Goal: Information Seeking & Learning: Check status

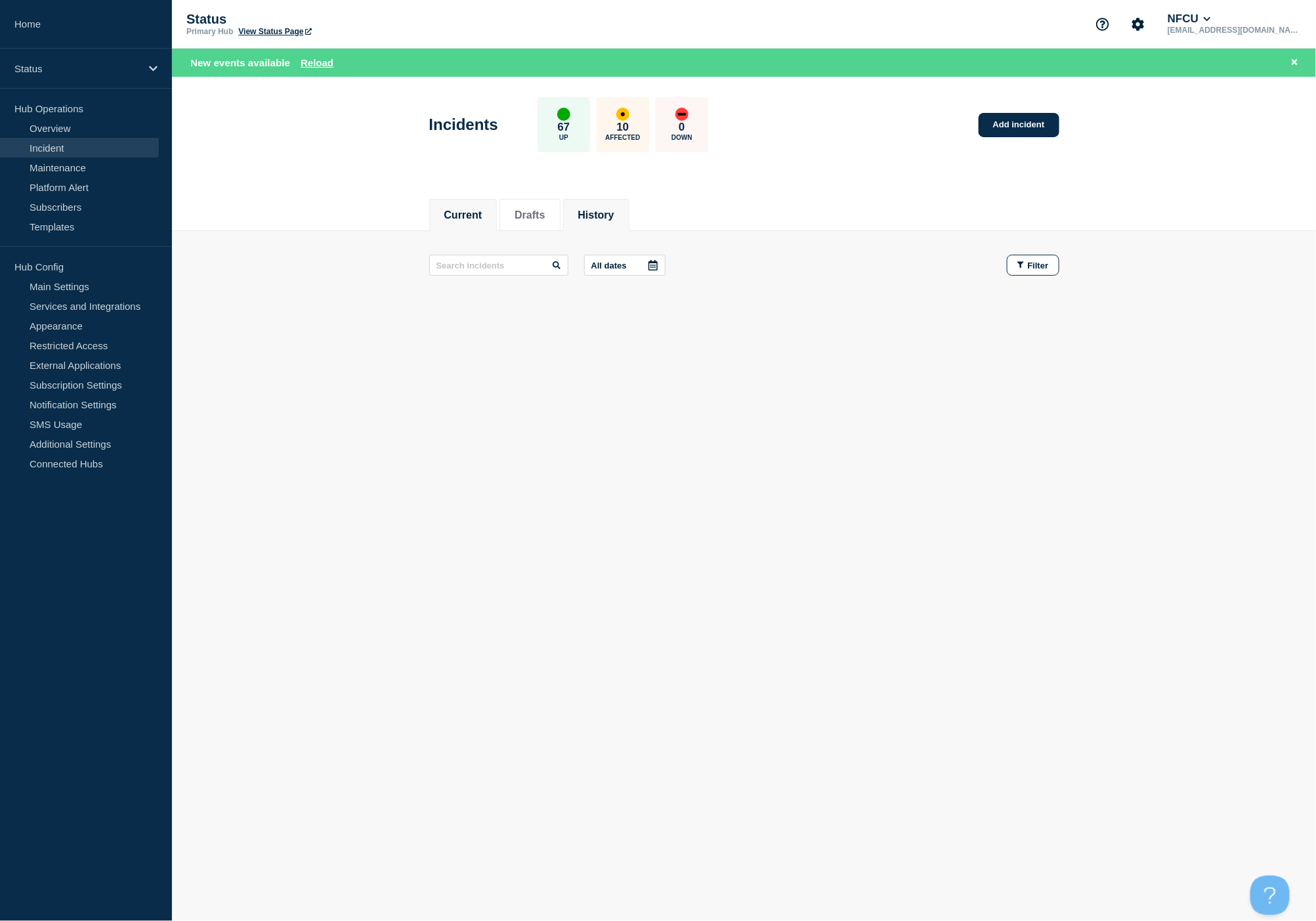
click at [614, 220] on button "History" at bounding box center [596, 215] width 36 height 12
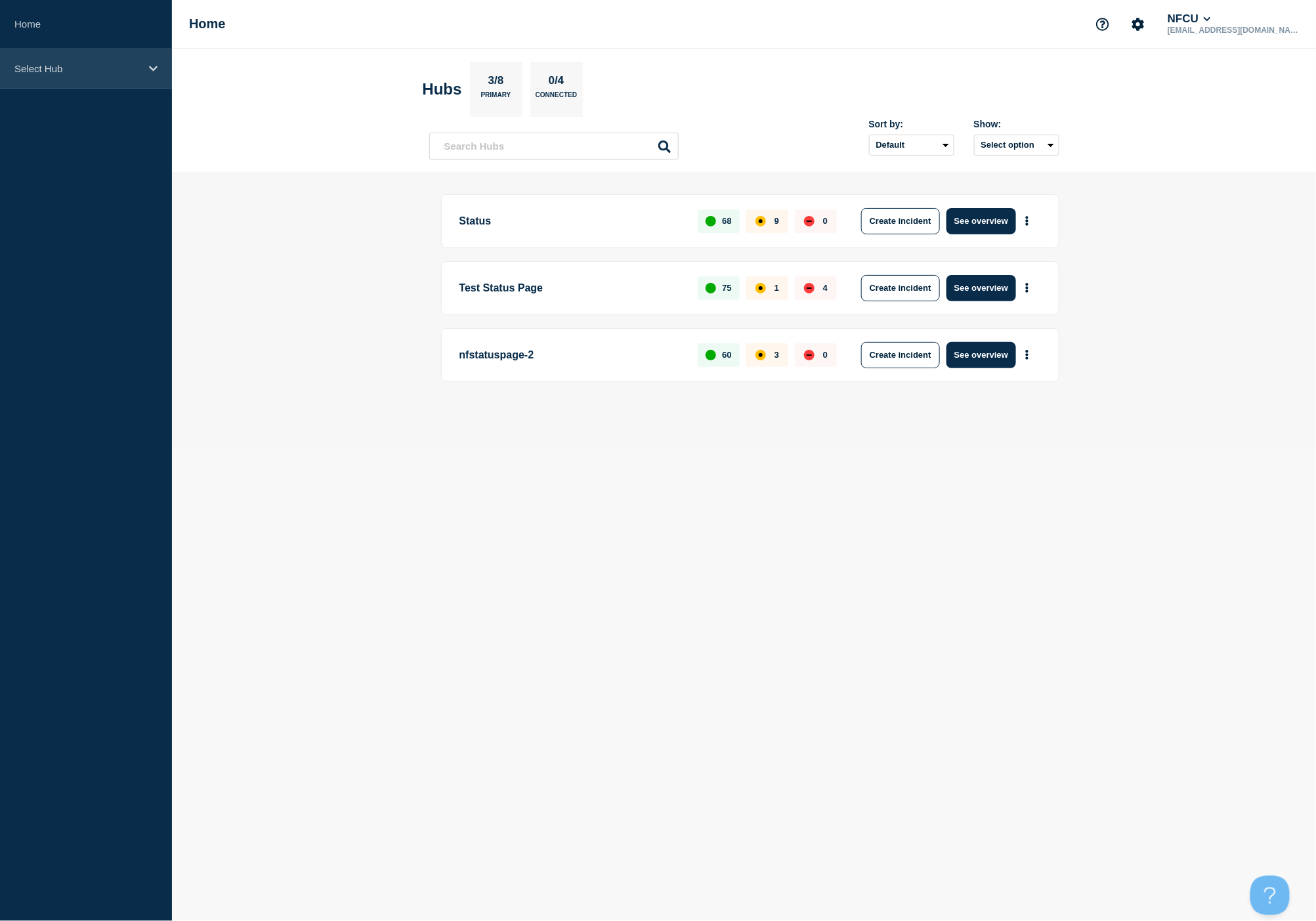
click at [95, 75] on div "Select Hub" at bounding box center [86, 68] width 172 height 40
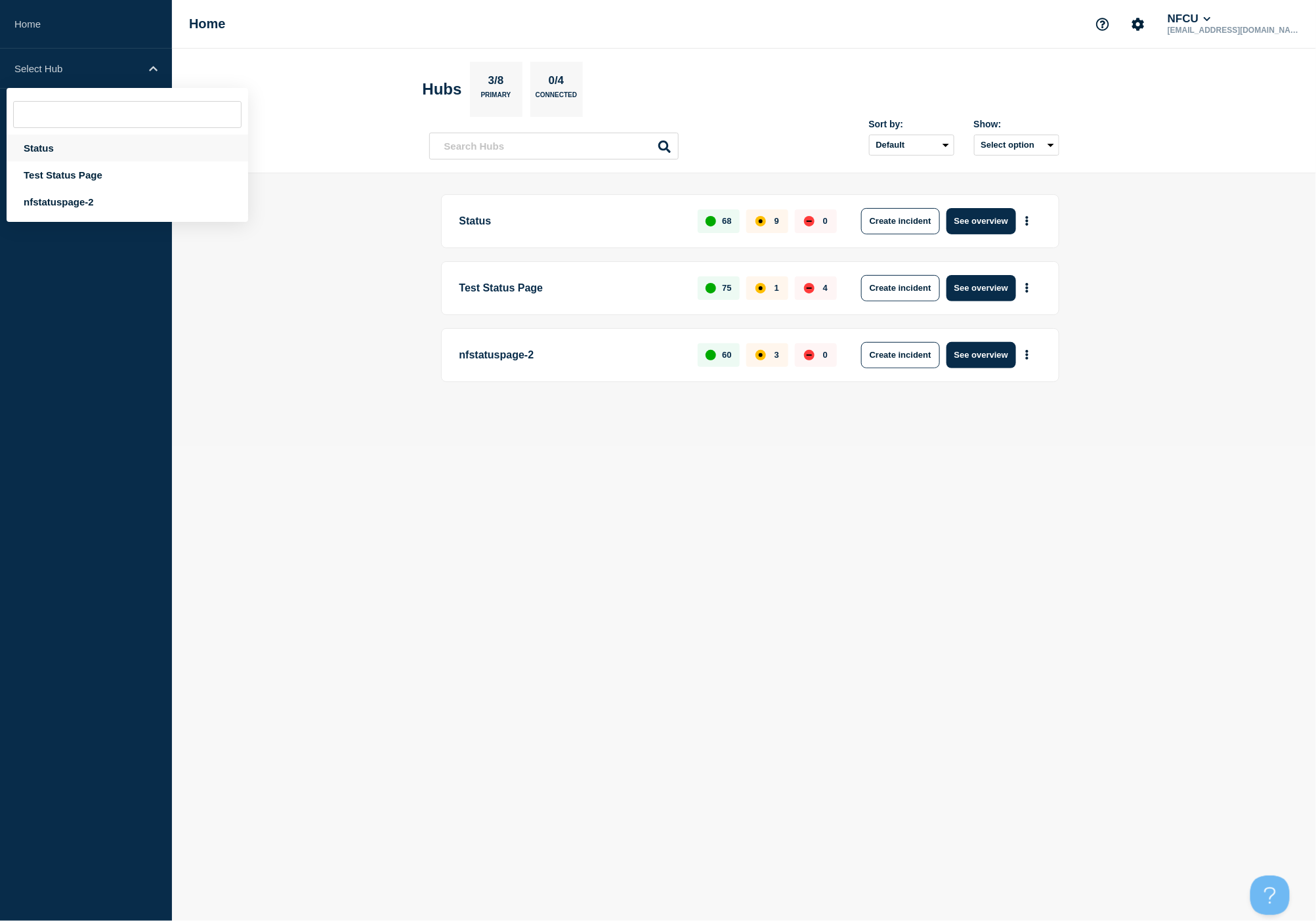
click at [55, 143] on div "Status" at bounding box center [127, 148] width 242 height 27
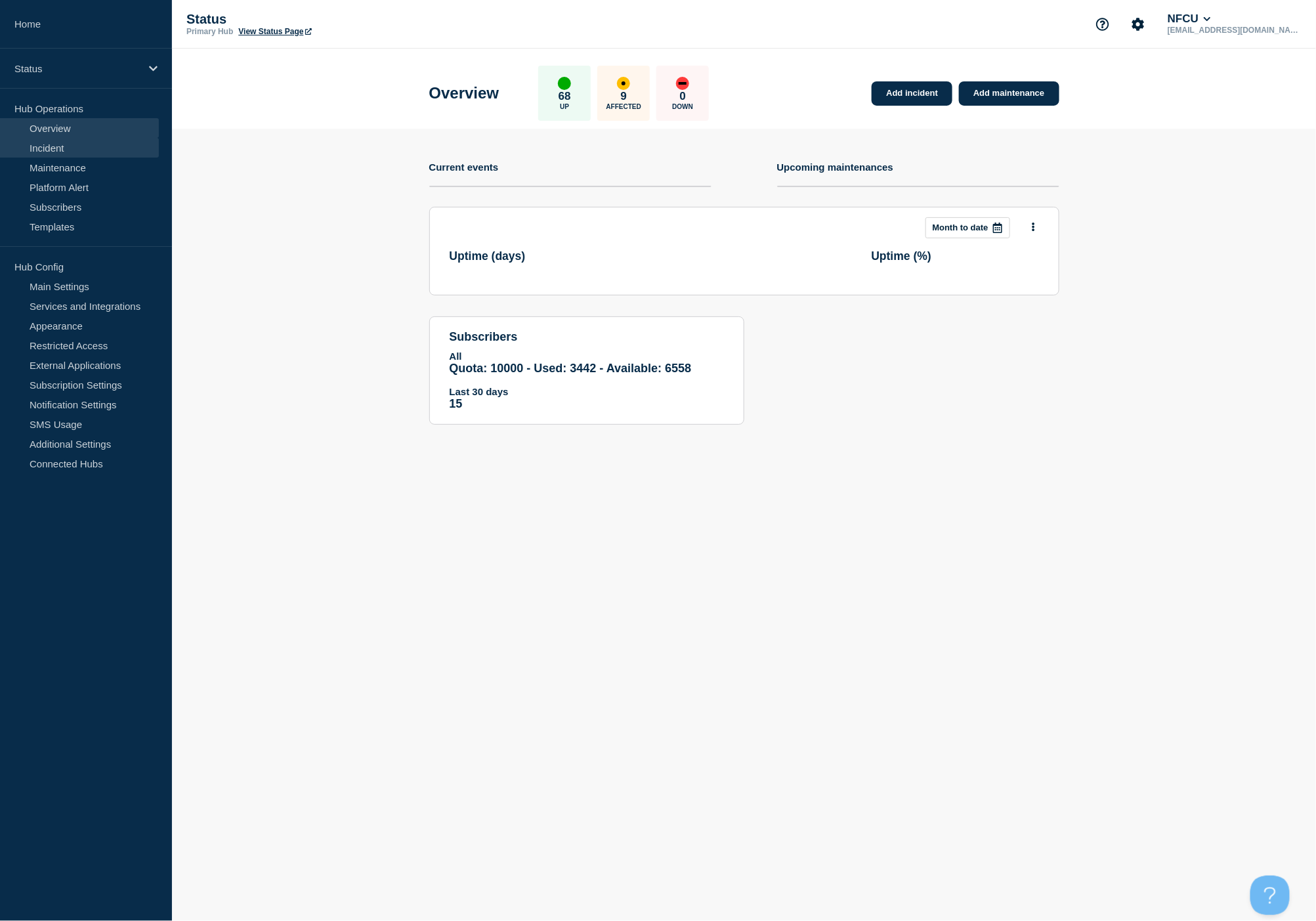
click at [60, 149] on link "Incident" at bounding box center [80, 148] width 159 height 20
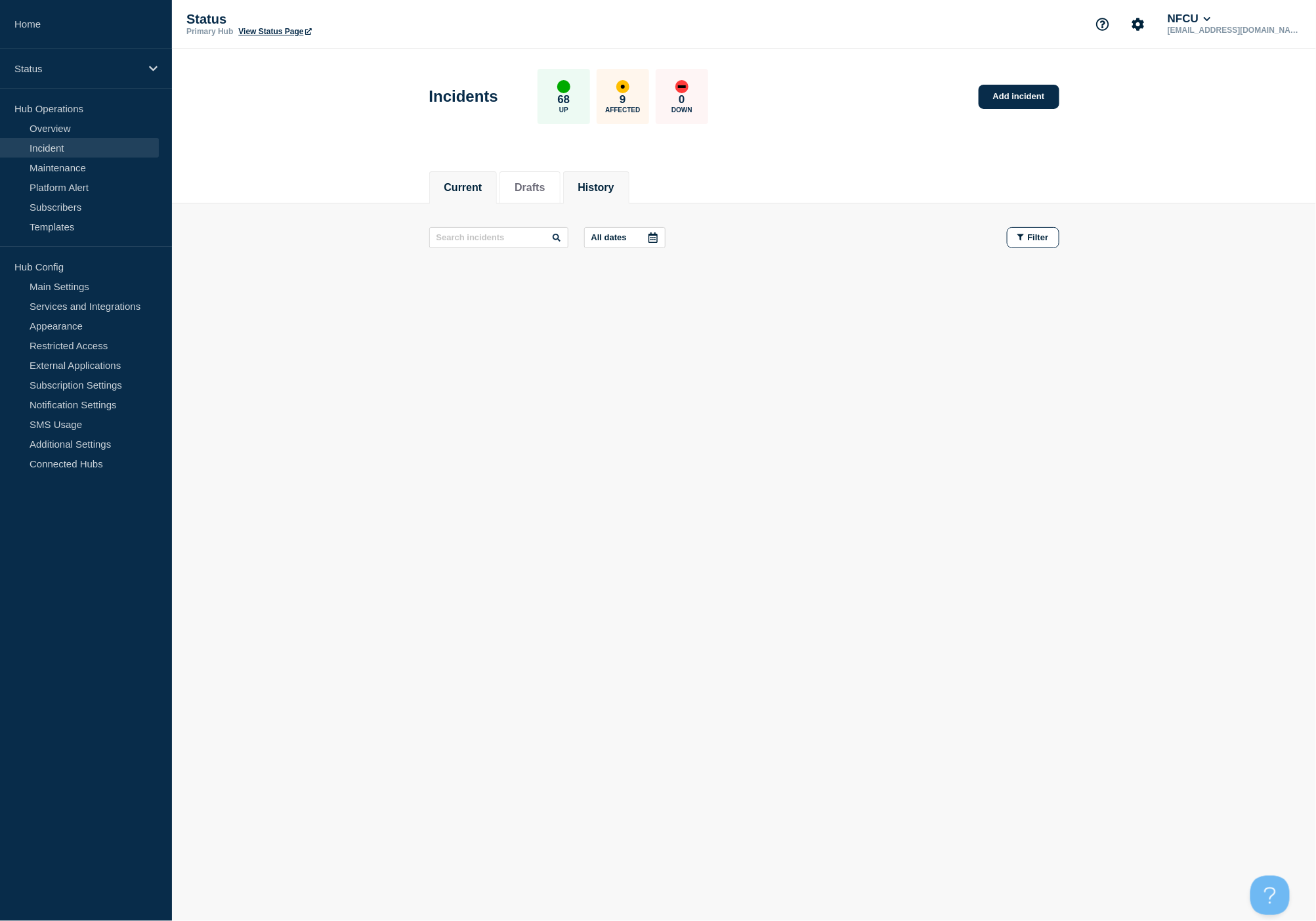
click at [602, 191] on button "History" at bounding box center [596, 188] width 36 height 12
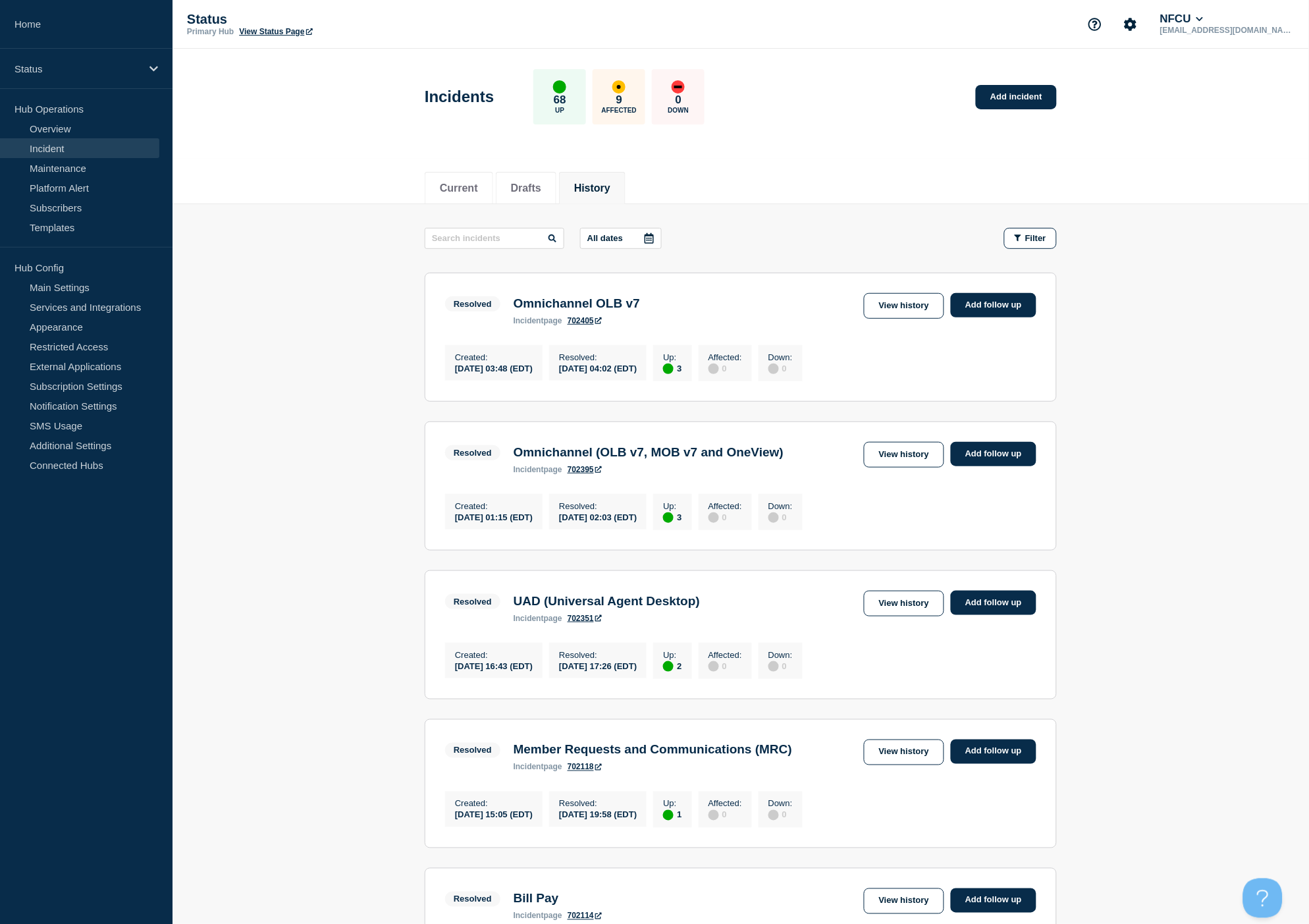
drag, startPoint x: 370, startPoint y: 392, endPoint x: 377, endPoint y: 387, distance: 8.6
click at [889, 308] on link "View history" at bounding box center [905, 306] width 81 height 26
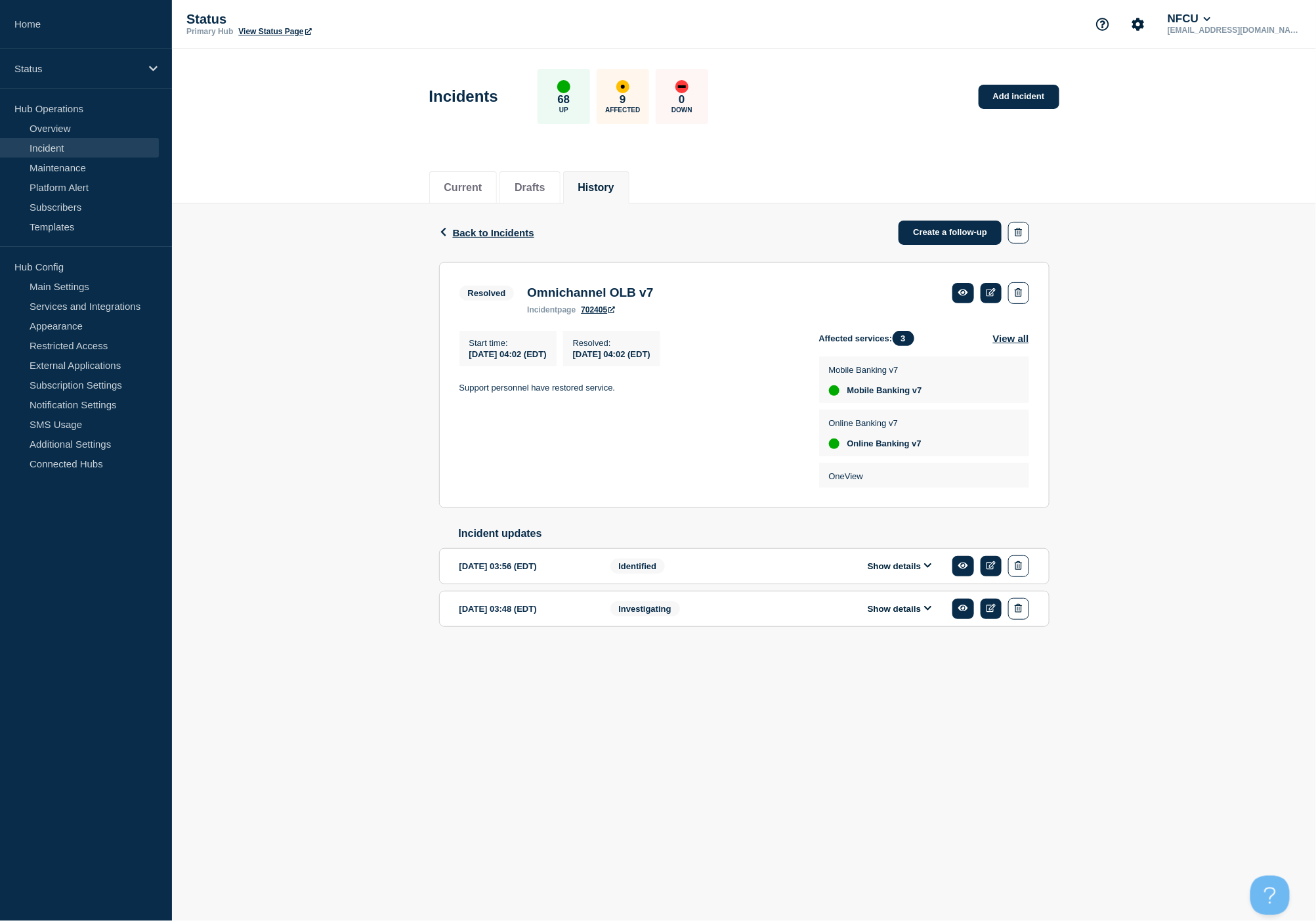
click at [390, 436] on div "Back Back to Incidents Create a follow-up Resolved Omnichannel OLB v7 Start tim…" at bounding box center [744, 436] width 1144 height 464
